Goal: Download file/media

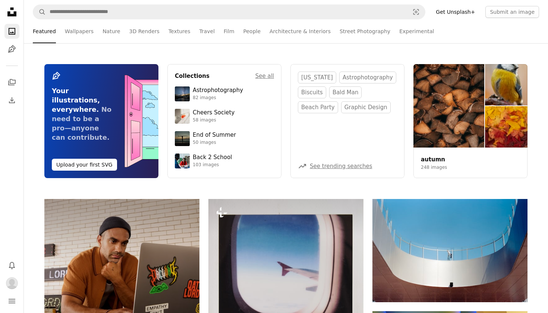
click at [8, 19] on icon "Unsplash logo Unsplash Home" at bounding box center [11, 11] width 15 height 15
click at [9, 16] on icon "Unsplash logo Unsplash Home" at bounding box center [11, 11] width 15 height 15
click at [12, 82] on icon "A stack of folders" at bounding box center [11, 82] width 9 height 9
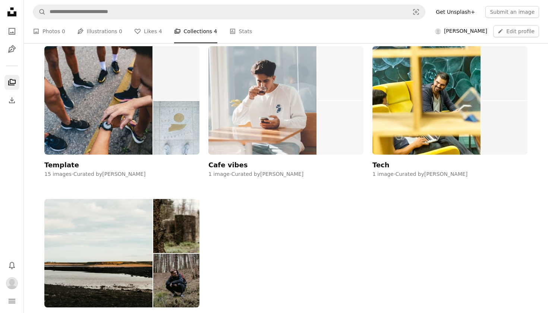
scroll to position [211, 0]
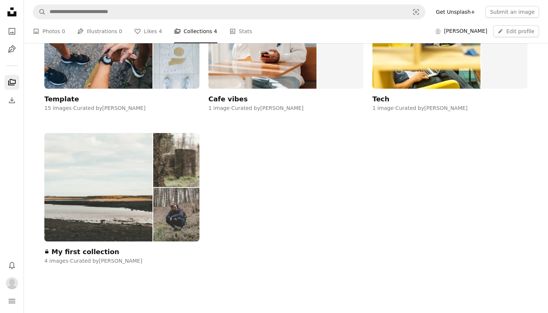
click at [175, 211] on img at bounding box center [176, 215] width 46 height 54
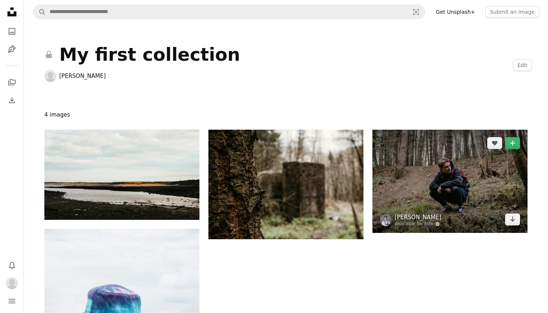
click at [407, 219] on link "[PERSON_NAME]" at bounding box center [418, 217] width 47 height 7
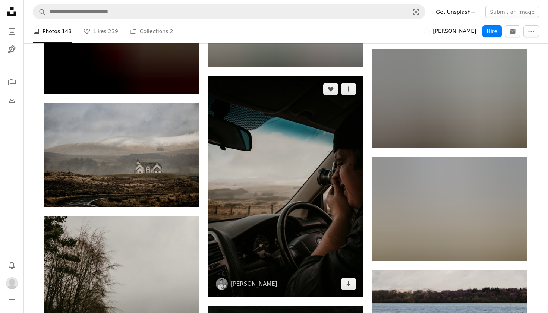
scroll to position [6302, 0]
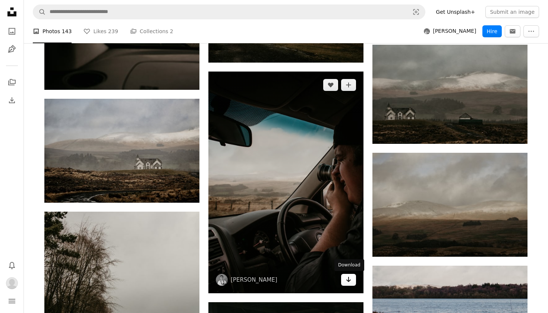
click at [352, 278] on link "Arrow pointing down" at bounding box center [348, 280] width 15 height 12
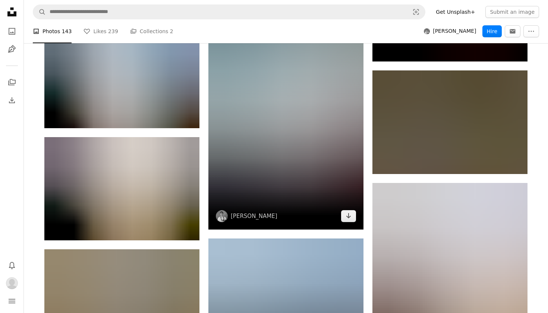
scroll to position [7231, 0]
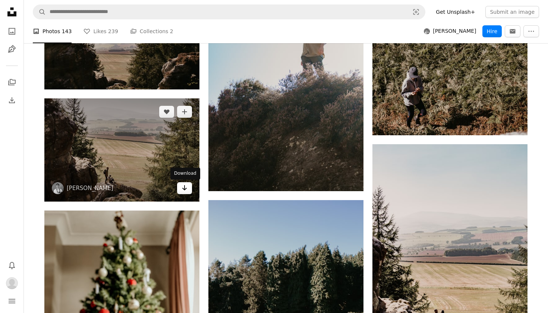
click at [188, 189] on link "Arrow pointing down" at bounding box center [184, 188] width 15 height 12
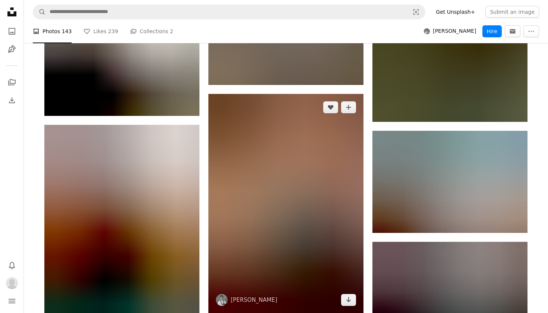
scroll to position [3373, 0]
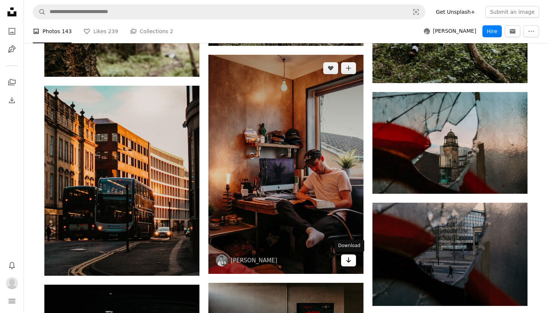
click at [352, 263] on link "Arrow pointing down" at bounding box center [348, 261] width 15 height 12
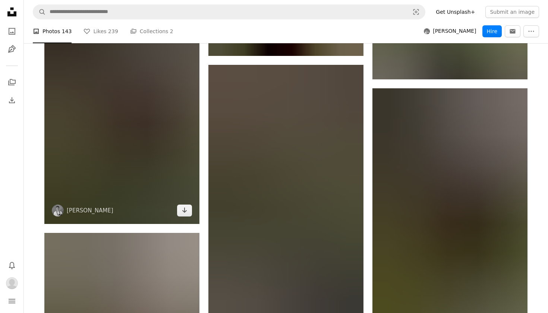
scroll to position [2824, 0]
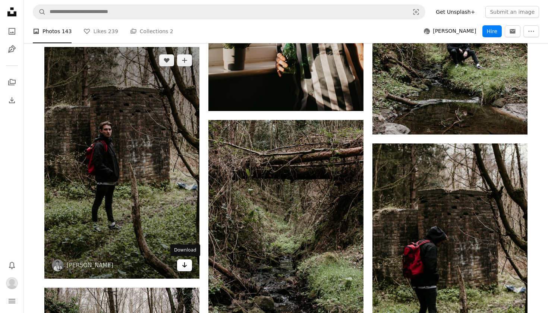
click at [186, 265] on icon "Arrow pointing down" at bounding box center [185, 265] width 6 height 9
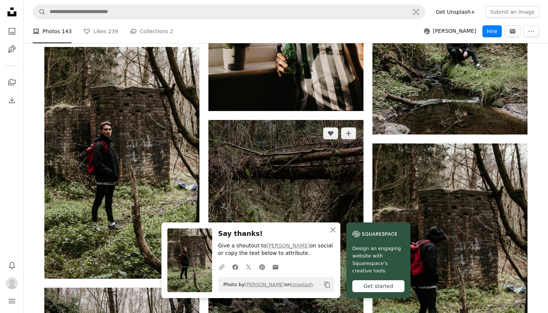
scroll to position [2822, 0]
